Goal: Information Seeking & Learning: Learn about a topic

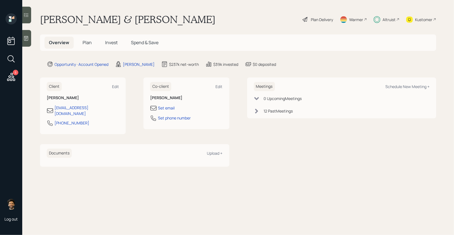
click at [106, 42] on span "Invest" at bounding box center [111, 42] width 13 height 6
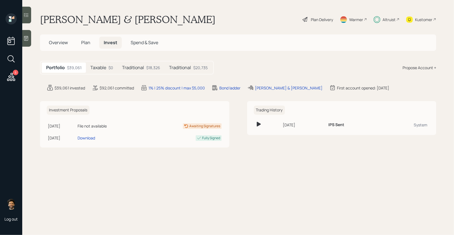
click at [102, 68] on h5 "Taxable" at bounding box center [98, 67] width 16 height 5
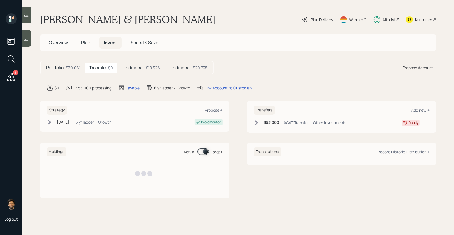
click at [140, 70] on h5 "Traditional" at bounding box center [133, 67] width 22 height 5
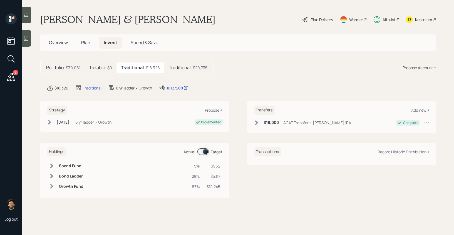
click at [184, 69] on h5 "Traditional" at bounding box center [180, 67] width 22 height 5
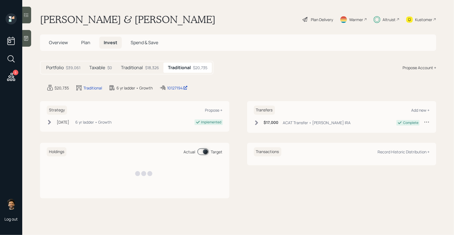
click at [145, 63] on div "Traditional $18,326" at bounding box center [140, 68] width 47 height 10
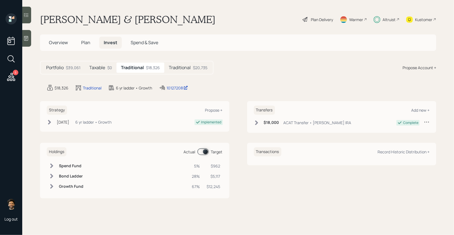
click at [51, 69] on h5 "Portfolio" at bounding box center [55, 67] width 18 height 5
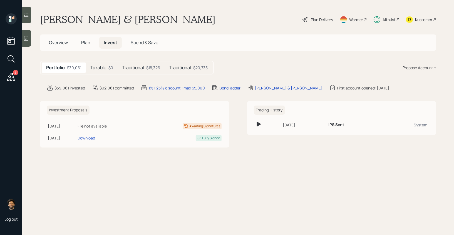
click at [103, 66] on h5 "Taxable" at bounding box center [98, 67] width 16 height 5
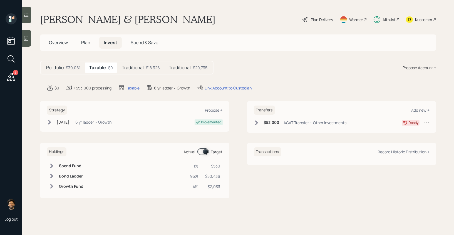
click at [259, 120] on div "$53,000 ACAT Transfer • Other Investments" at bounding box center [300, 122] width 93 height 7
